Goal: Task Accomplishment & Management: Complete application form

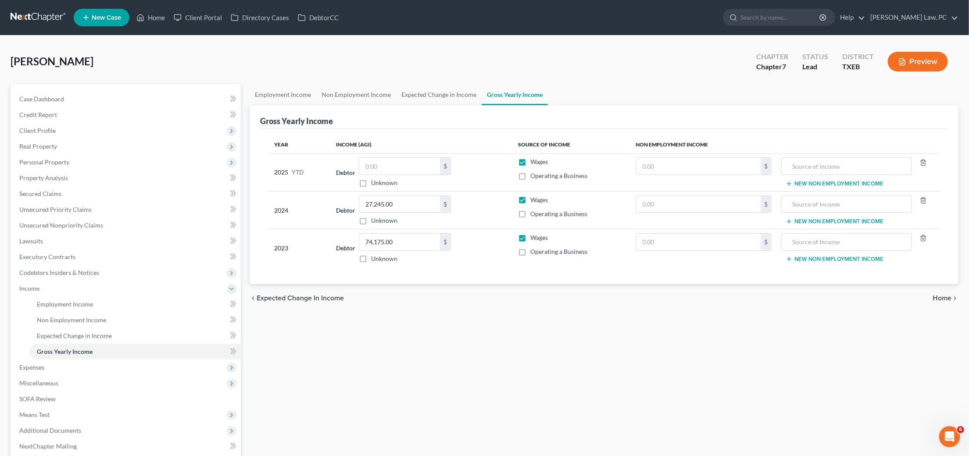
click at [930, 59] on button "Preview" at bounding box center [918, 62] width 60 height 20
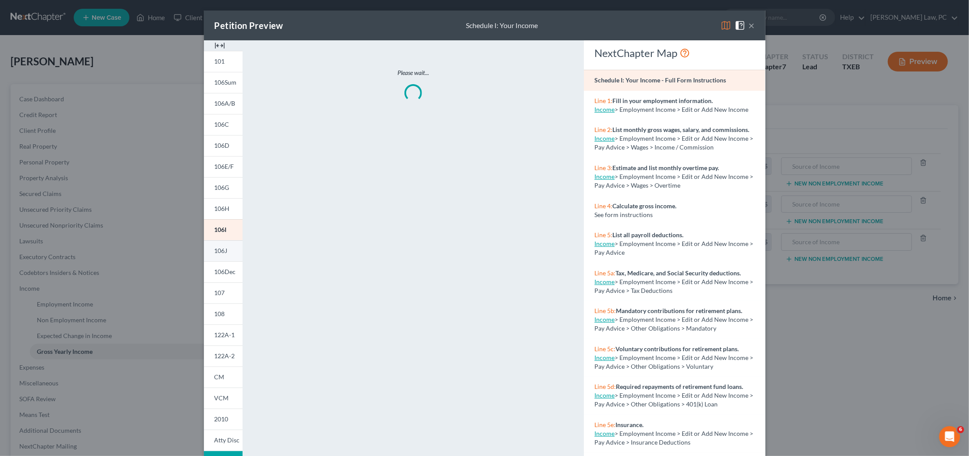
click at [230, 249] on link "106J" at bounding box center [223, 250] width 39 height 21
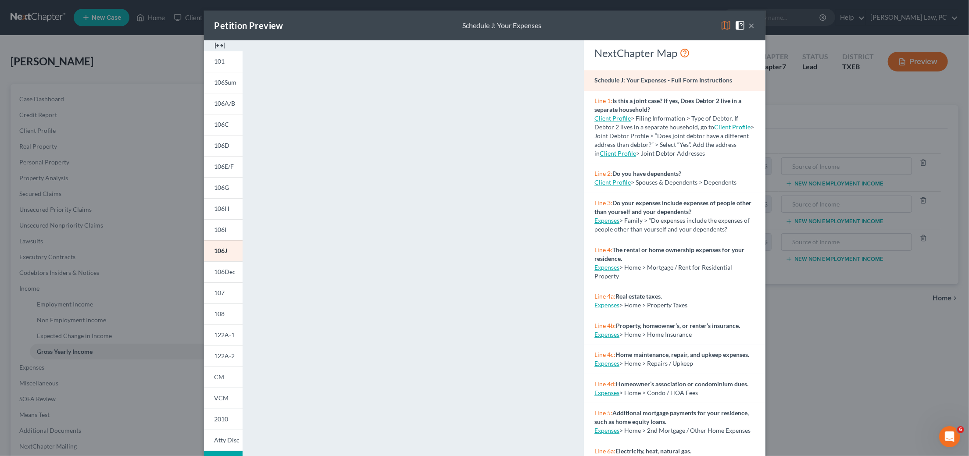
click at [752, 25] on button "×" at bounding box center [752, 25] width 6 height 11
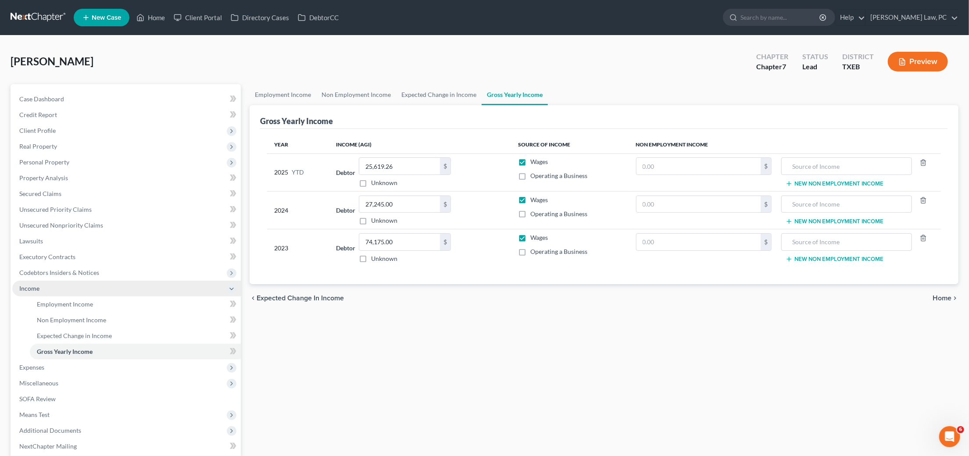
click at [232, 286] on icon at bounding box center [231, 289] width 7 height 7
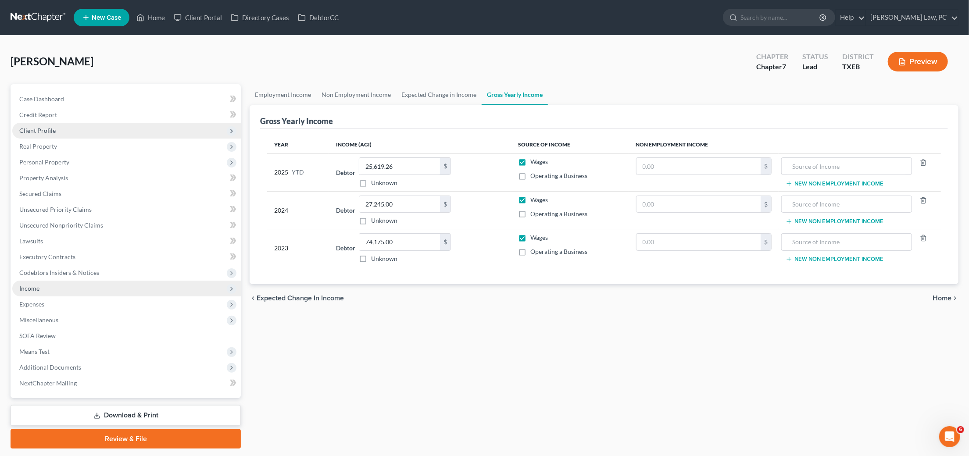
click at [119, 125] on span "Client Profile" at bounding box center [126, 131] width 229 height 16
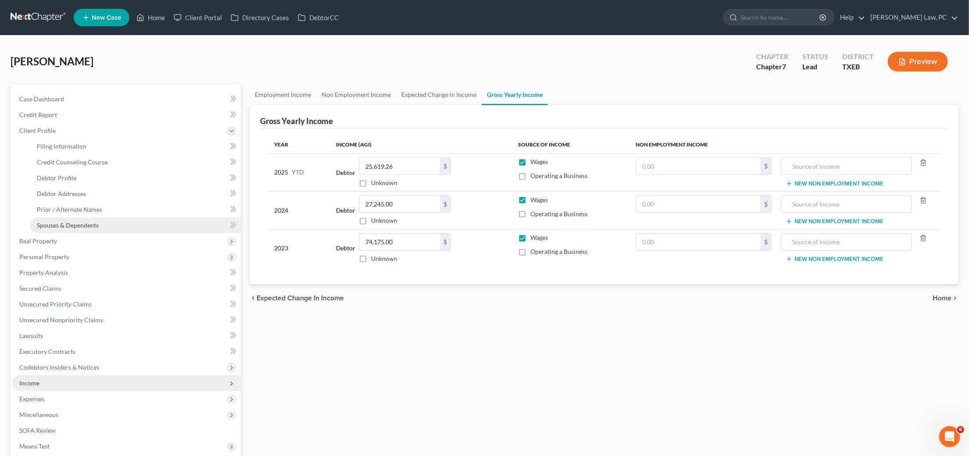
click at [108, 218] on link "Spouses & Dependents" at bounding box center [135, 226] width 211 height 16
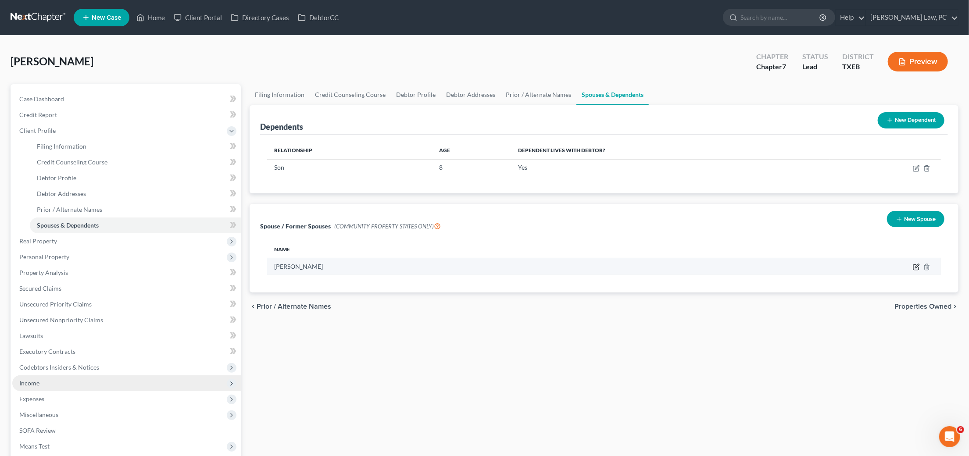
click at [916, 268] on icon "button" at bounding box center [917, 267] width 4 height 4
select select "8"
select select "45"
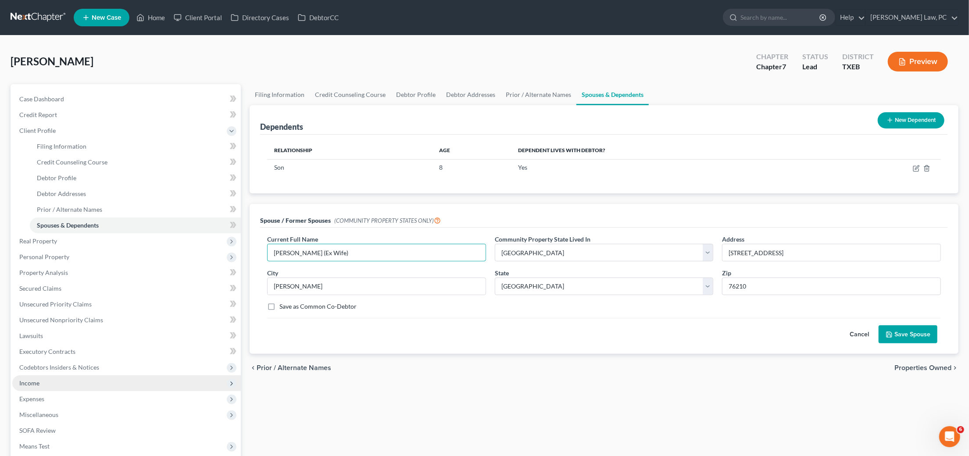
type input "Teresa Ash (Ex Wife)"
click at [913, 329] on button "Save Spouse" at bounding box center [908, 335] width 59 height 18
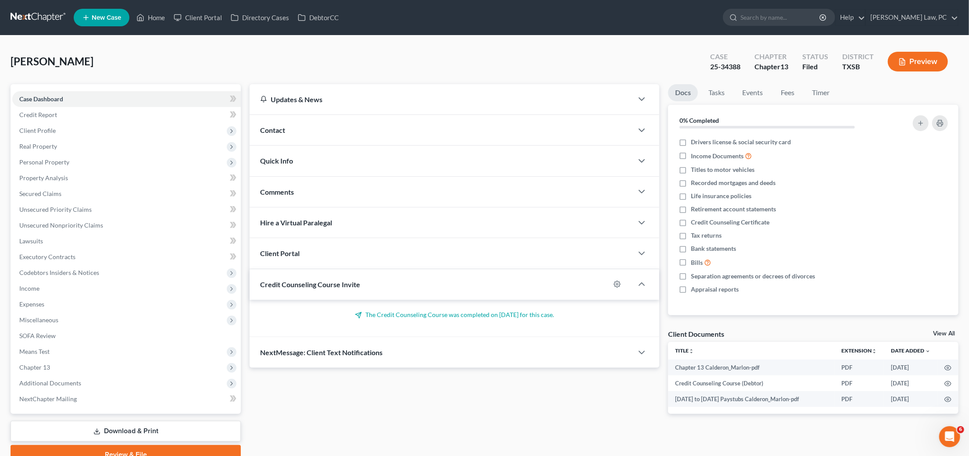
click at [37, 10] on link at bounding box center [39, 18] width 56 height 16
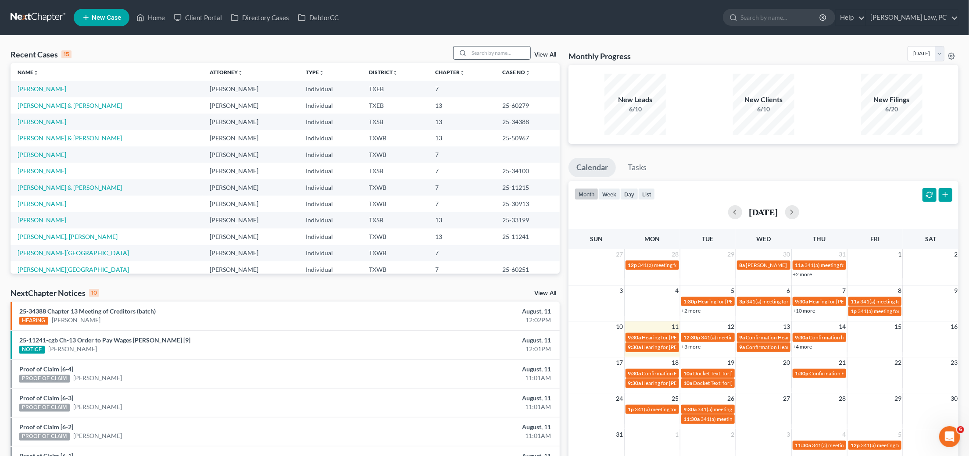
click at [498, 51] on input "search" at bounding box center [499, 53] width 61 height 13
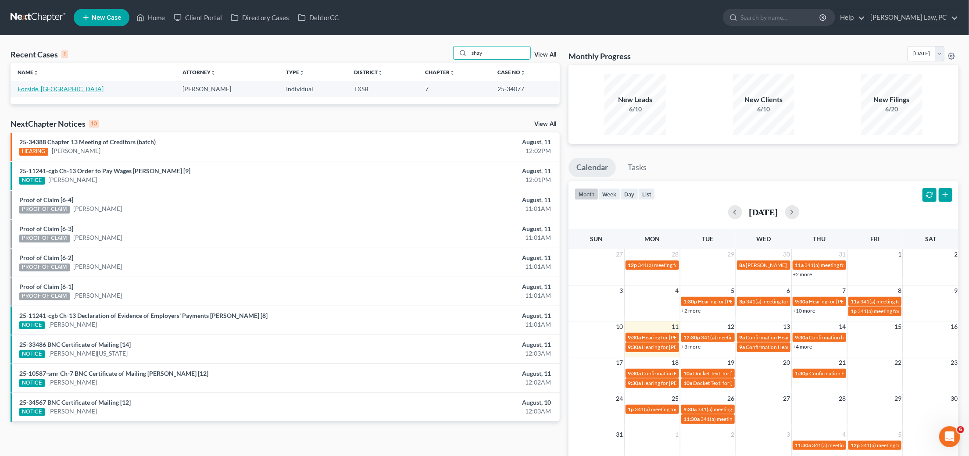
type input "shay"
click at [49, 89] on link "Forside, [GEOGRAPHIC_DATA]" at bounding box center [61, 88] width 86 height 7
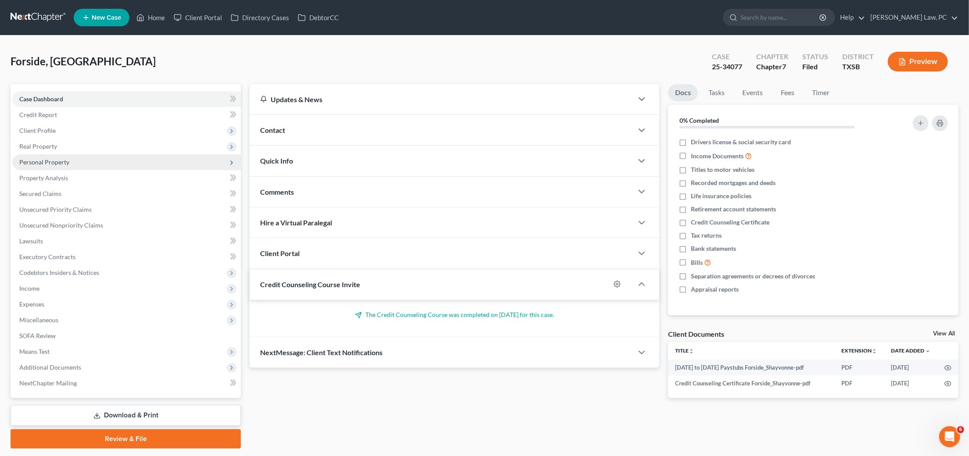
click at [68, 159] on span "Personal Property" at bounding box center [44, 161] width 50 height 7
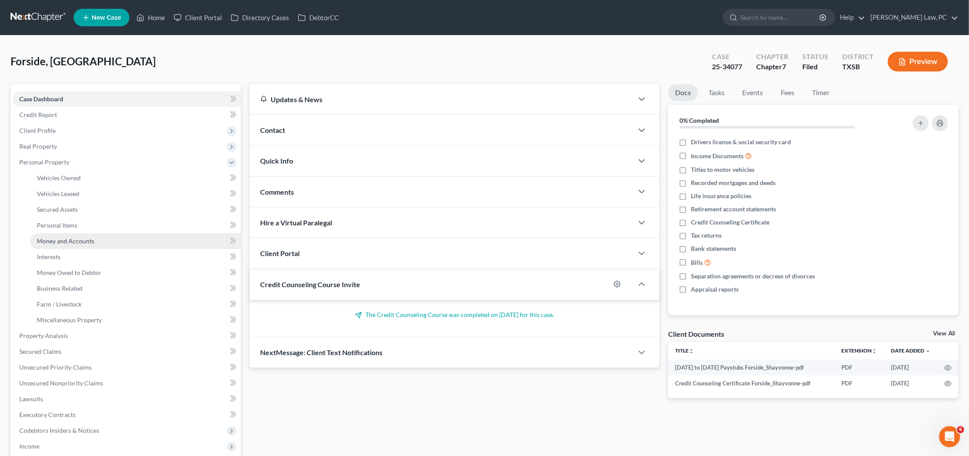
click at [83, 238] on span "Money and Accounts" at bounding box center [65, 240] width 57 height 7
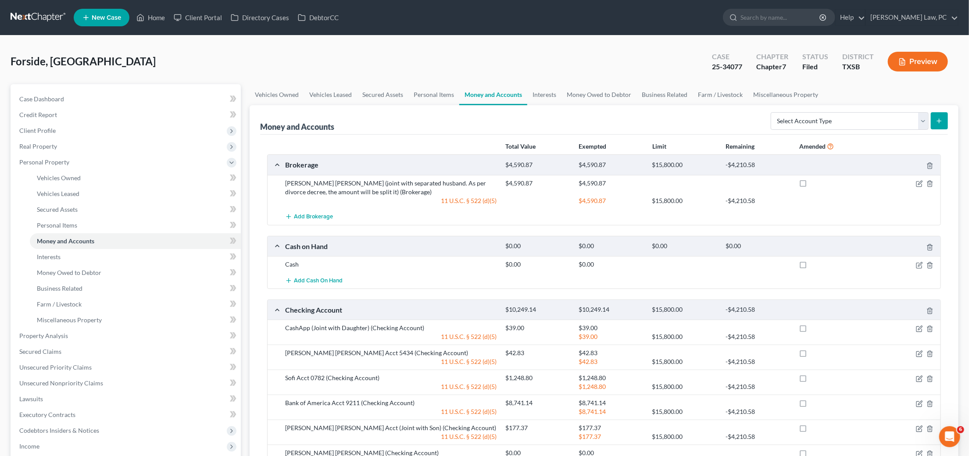
click at [42, 17] on link at bounding box center [39, 18] width 56 height 16
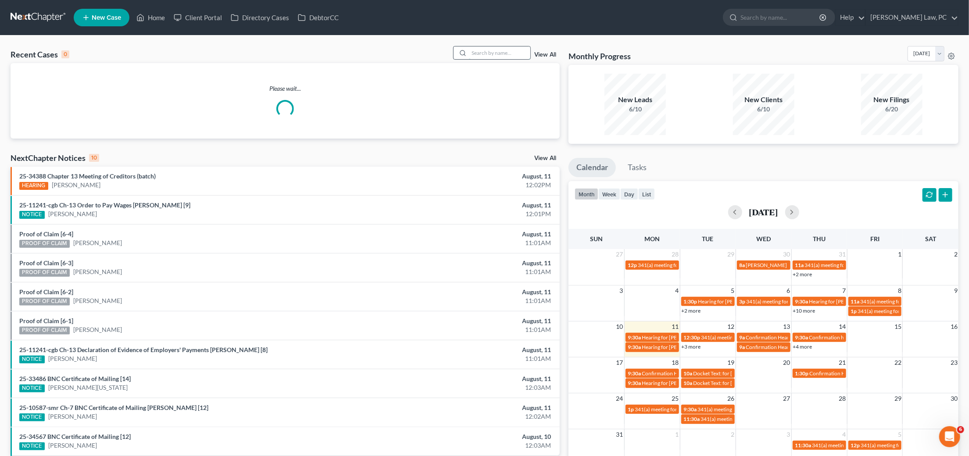
click at [494, 47] on input "search" at bounding box center [499, 53] width 61 height 13
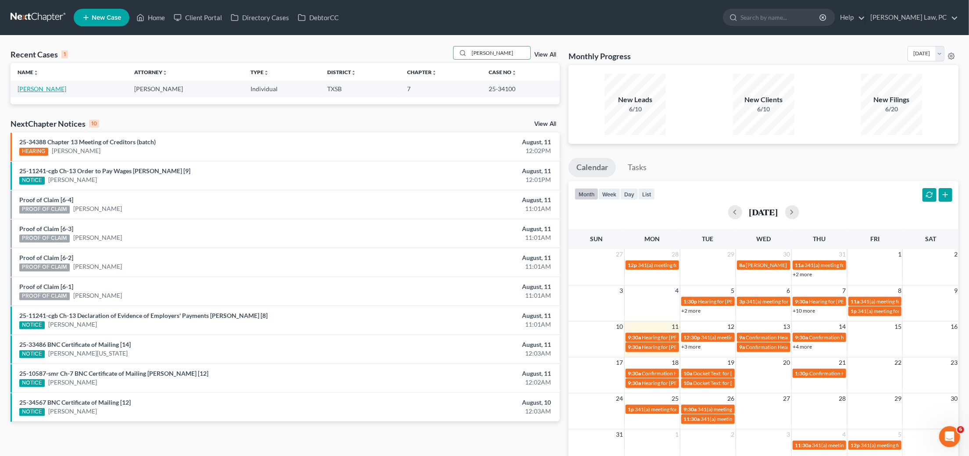
type input "[PERSON_NAME]"
click at [49, 91] on link "[PERSON_NAME]" at bounding box center [42, 88] width 49 height 7
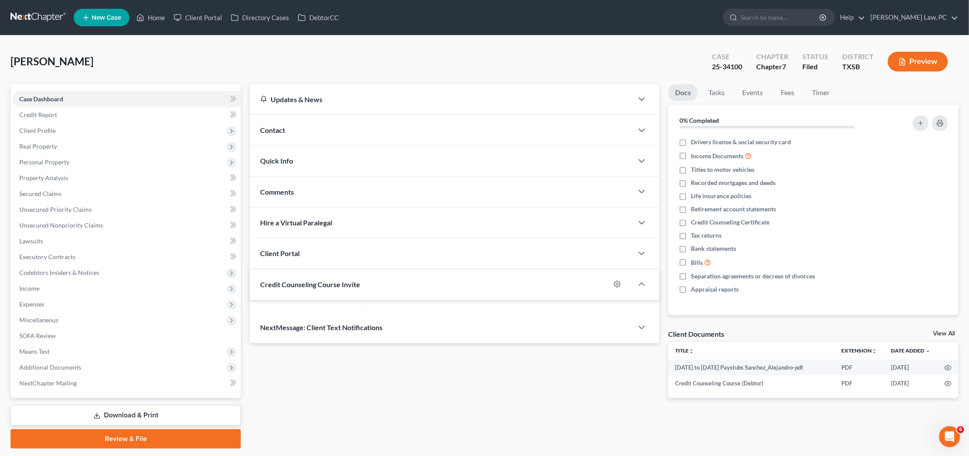
click at [48, 90] on div "Case Dashboard Payments Invoices Payments Payments Credit Report Client Profile…" at bounding box center [126, 241] width 230 height 314
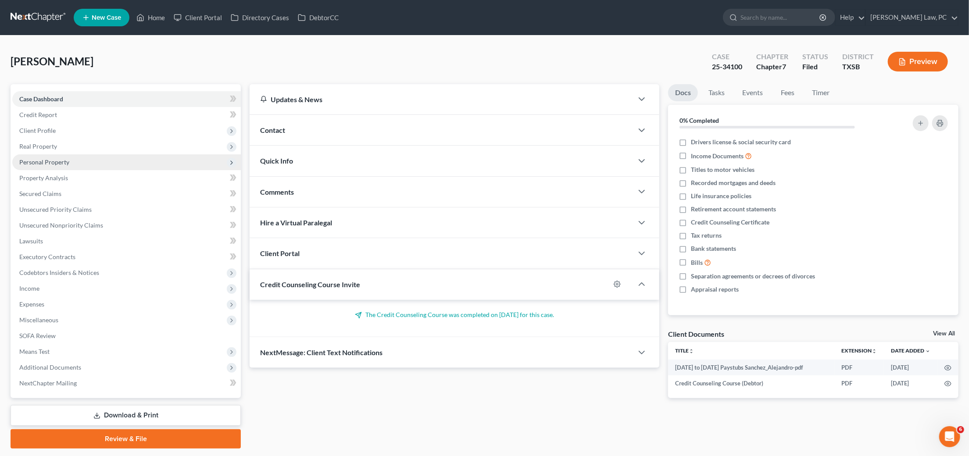
click at [64, 165] on span "Personal Property" at bounding box center [126, 162] width 229 height 16
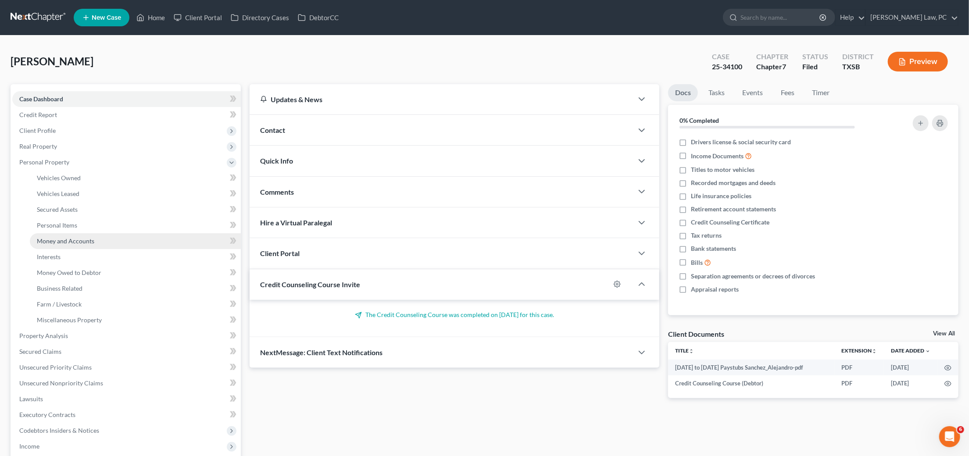
click at [82, 237] on span "Money and Accounts" at bounding box center [65, 240] width 57 height 7
